Goal: Task Accomplishment & Management: Manage account settings

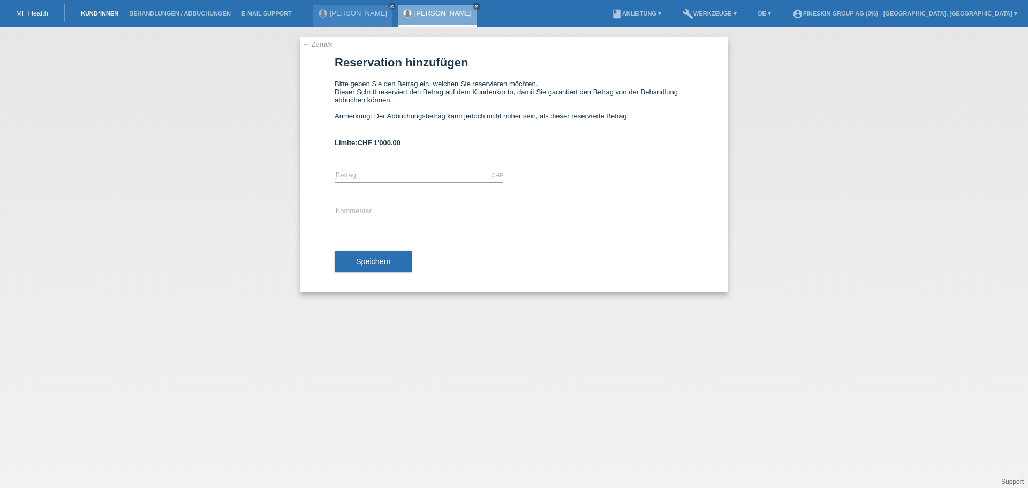
click at [102, 16] on link "Kund*innen" at bounding box center [100, 13] width 48 height 6
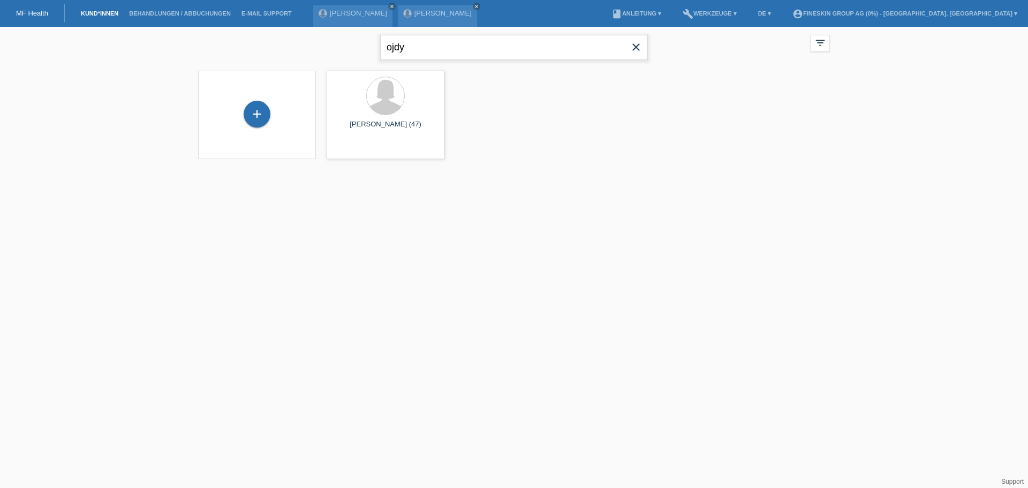
click at [416, 42] on input "ojdy" at bounding box center [514, 47] width 268 height 25
type input "o"
type input "winist"
click at [364, 149] on span "Anzeigen" at bounding box center [357, 150] width 29 height 8
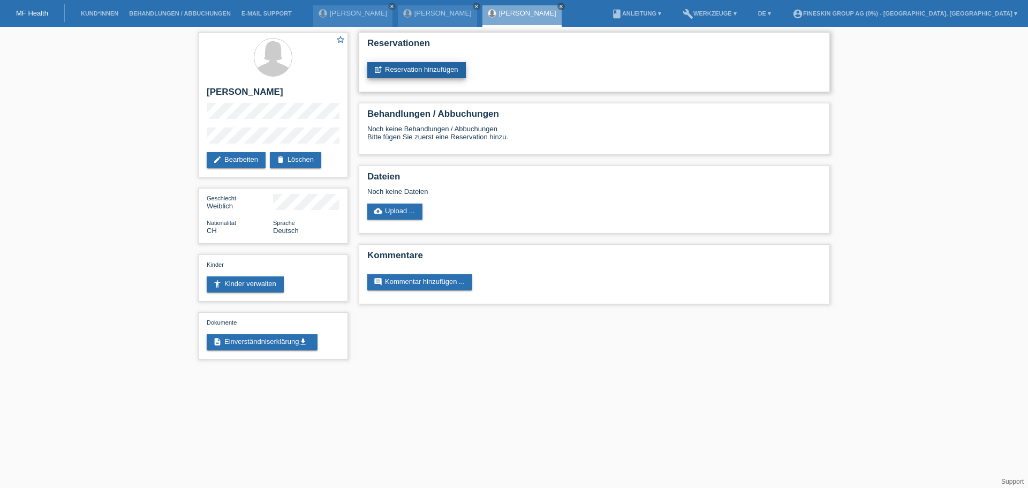
click at [421, 72] on link "post_add Reservation hinzufügen" at bounding box center [416, 70] width 99 height 16
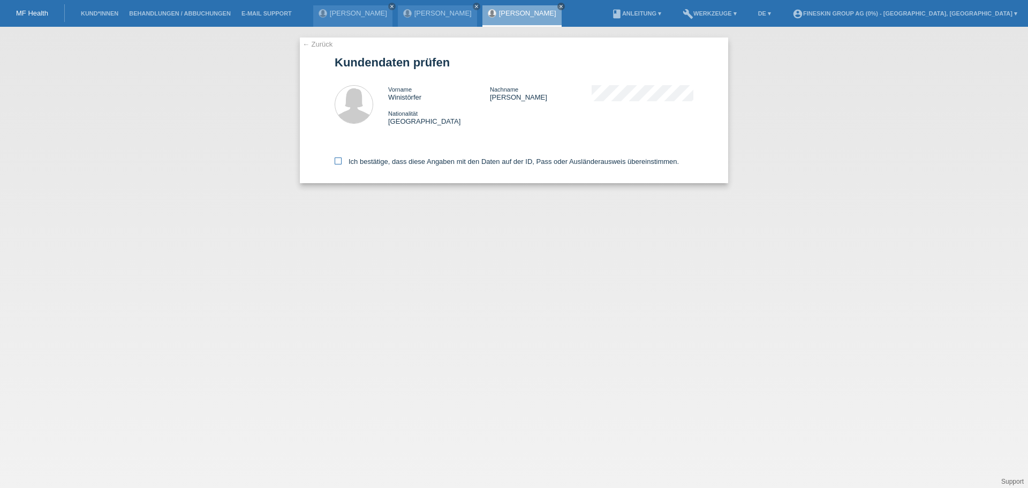
click at [403, 164] on label "Ich bestätige, dass diese Angaben mit den Daten auf der ID, Pass oder Ausländer…" at bounding box center [507, 161] width 344 height 8
click at [342, 164] on input "Ich bestätige, dass diese Angaben mit den Daten auf der ID, Pass oder Ausländer…" at bounding box center [338, 160] width 7 height 7
checkbox input "true"
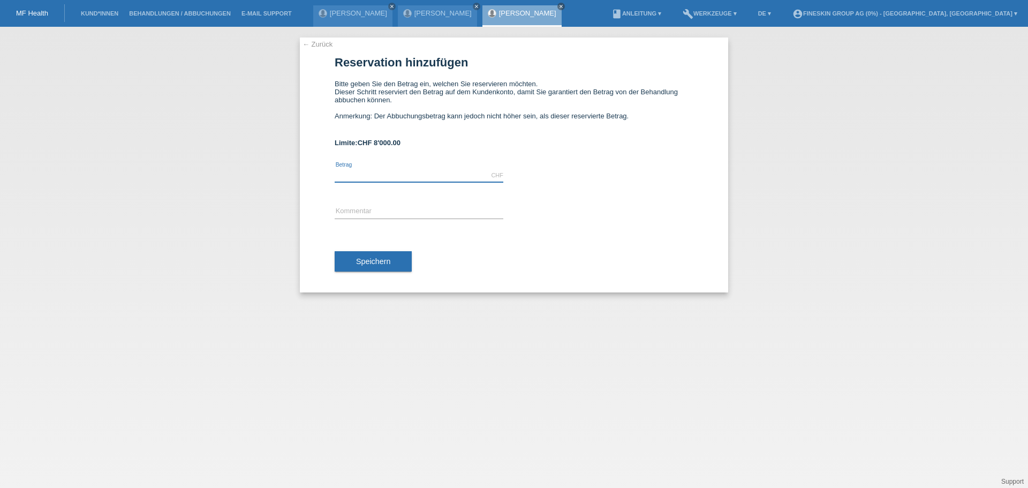
click at [382, 171] on input "text" at bounding box center [419, 175] width 169 height 13
type input "232.00"
click at [372, 206] on input "text" at bounding box center [419, 211] width 169 height 13
type input "Botoxbehandlung Dr. Isac 29.09.2025"
click at [387, 261] on span "Speichern" at bounding box center [373, 261] width 34 height 9
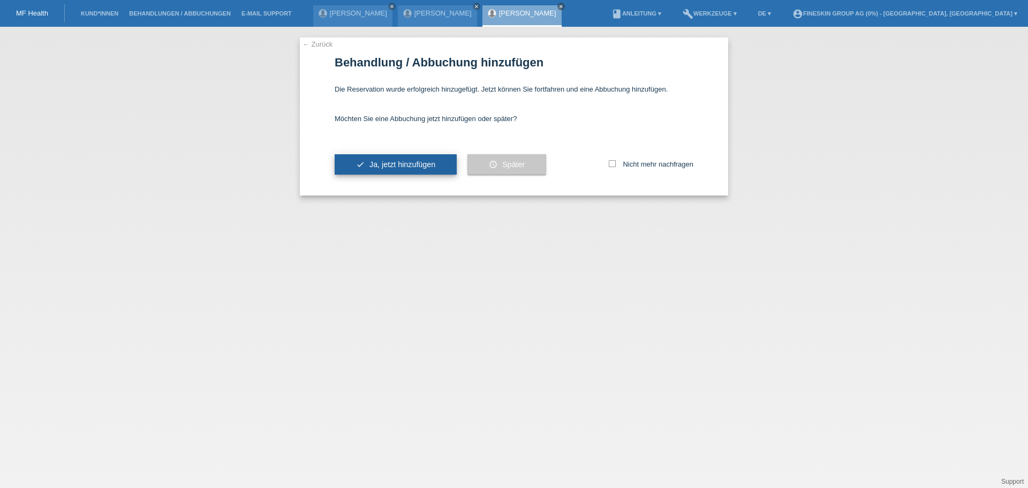
click at [425, 159] on button "check Ja, jetzt hinzufügen" at bounding box center [396, 164] width 122 height 20
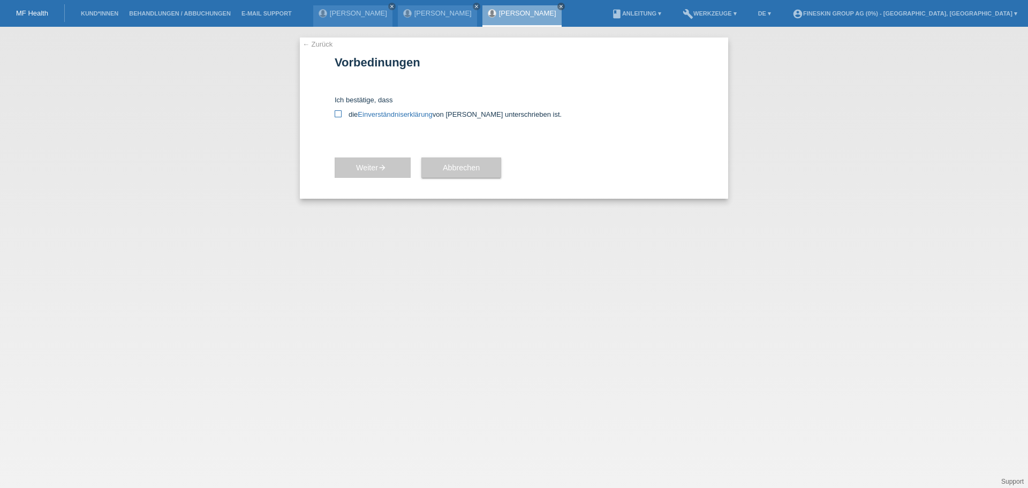
click at [341, 115] on icon at bounding box center [338, 113] width 7 height 7
click at [341, 115] on input "die Einverständniserklärung von der Kundin unterschrieben ist." at bounding box center [338, 113] width 7 height 7
checkbox input "true"
click at [368, 166] on span "Weiter arrow_forward" at bounding box center [372, 167] width 33 height 9
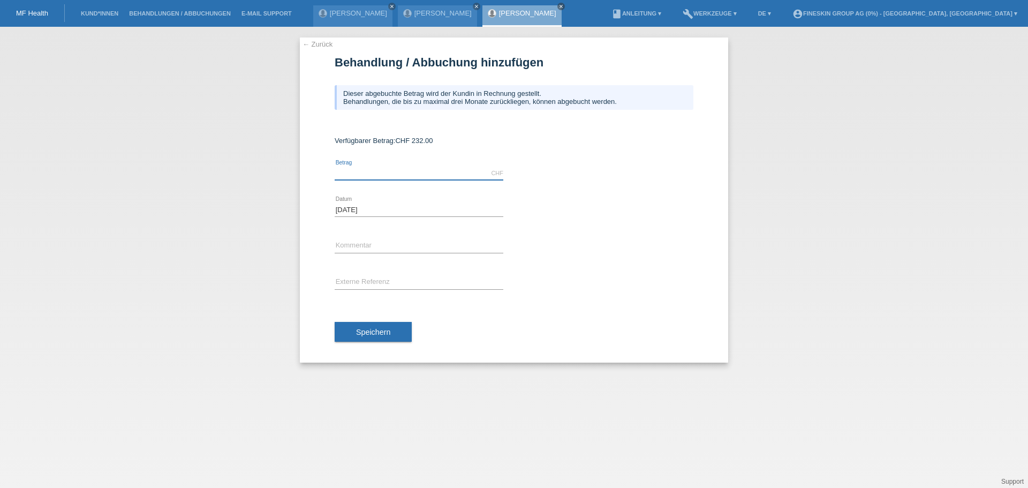
click at [369, 172] on input "text" at bounding box center [419, 173] width 169 height 13
type input "232.00"
click at [378, 241] on input "text" at bounding box center [419, 245] width 169 height 13
click at [434, 246] on input "Botoxbehandlung [PERSON_NAME] [DATE]" at bounding box center [419, 245] width 169 height 13
type input "Botoxbehandlung [PERSON_NAME] [DATE]"
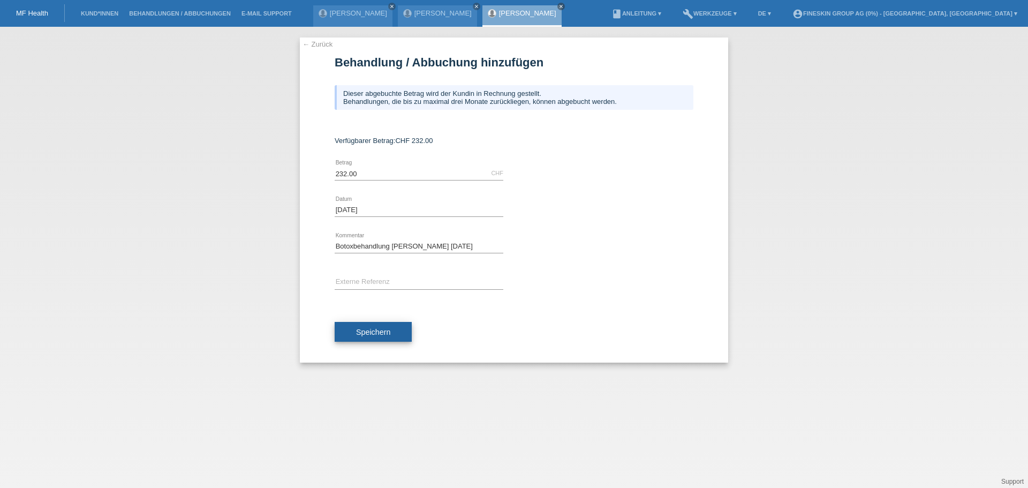
click at [374, 334] on span "Speichern" at bounding box center [373, 332] width 34 height 9
